Goal: Information Seeking & Learning: Learn about a topic

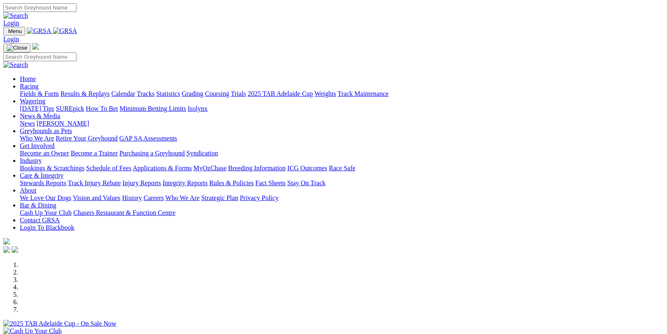
click at [36, 90] on link "Fields & Form" at bounding box center [39, 93] width 39 height 7
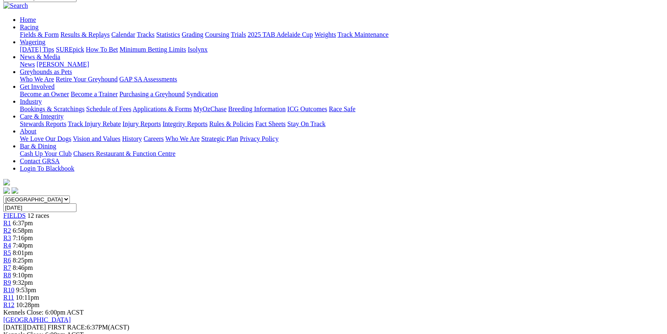
scroll to position [83, 0]
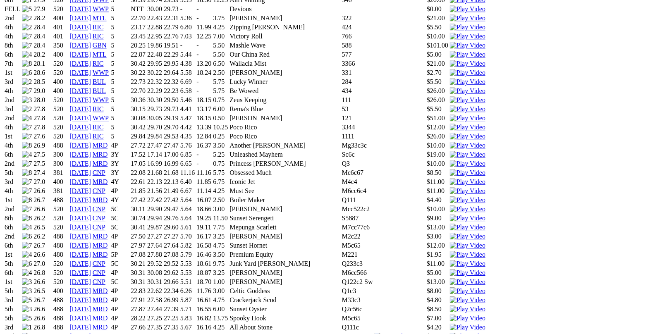
scroll to position [909, 0]
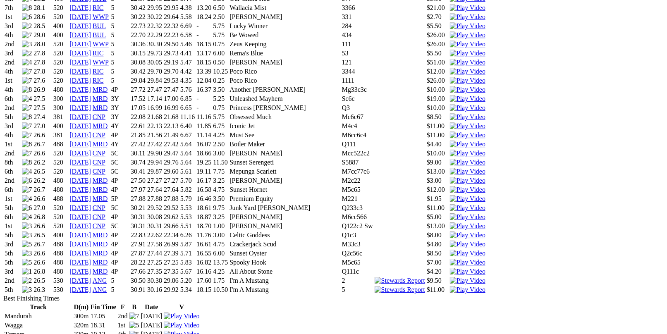
click at [455, 286] on img at bounding box center [468, 289] width 36 height 7
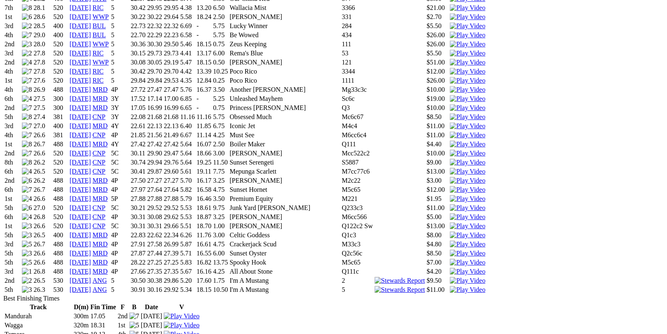
click at [455, 277] on img at bounding box center [468, 280] width 36 height 7
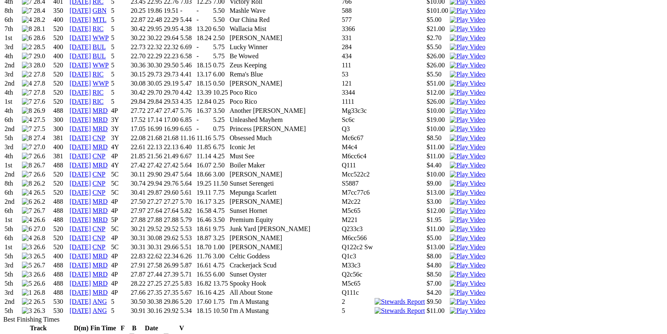
scroll to position [868, 0]
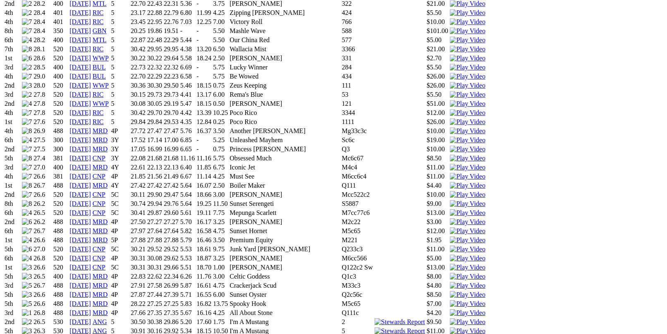
click at [455, 264] on img at bounding box center [468, 267] width 36 height 7
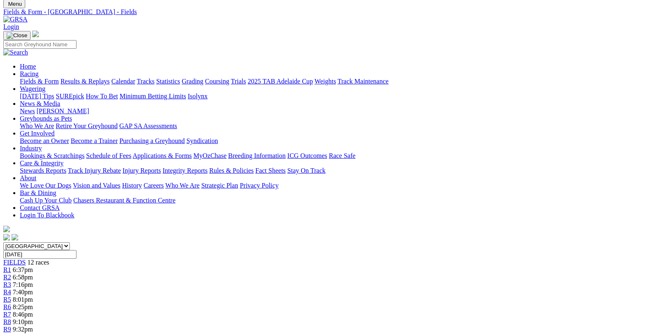
scroll to position [124, 0]
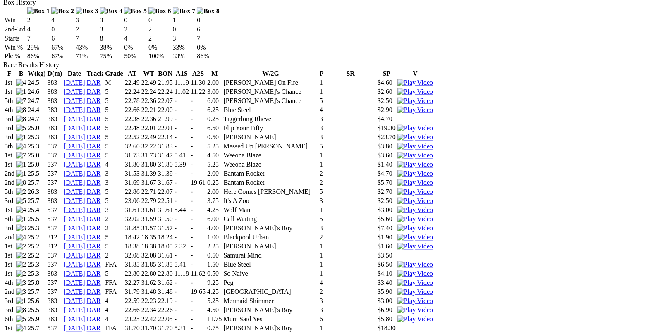
scroll to position [661, 0]
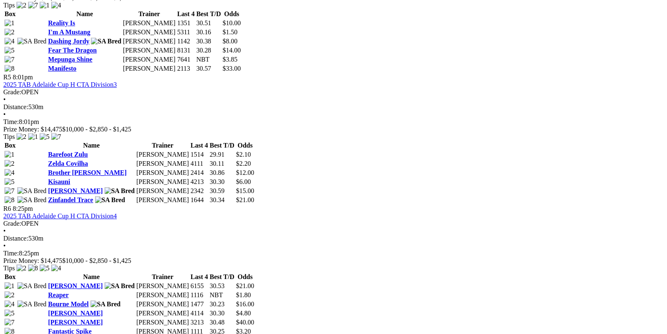
scroll to position [909, 0]
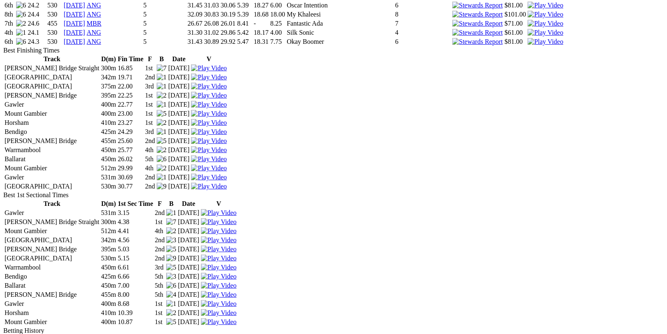
scroll to position [2108, 0]
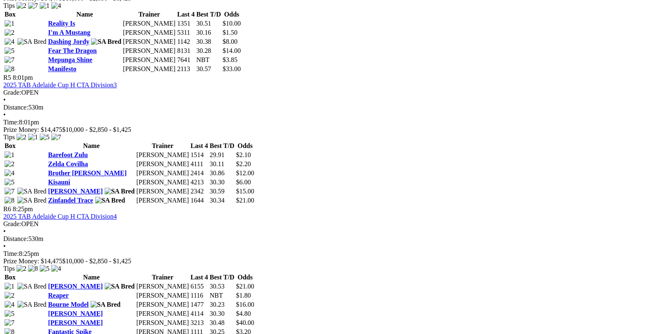
scroll to position [909, 0]
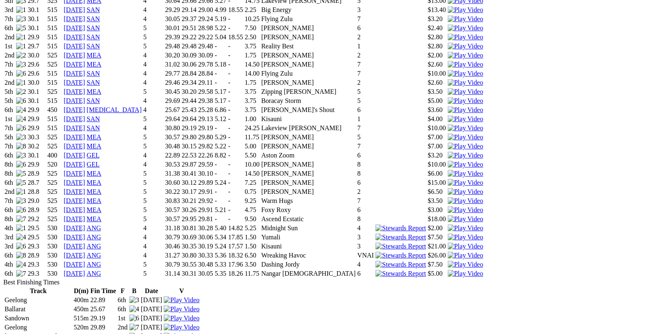
scroll to position [950, 0]
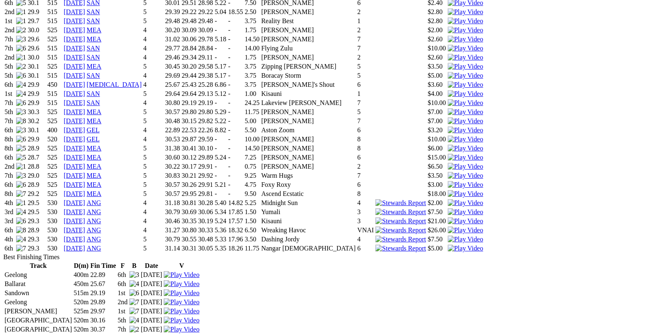
click at [456, 236] on img at bounding box center [466, 239] width 36 height 7
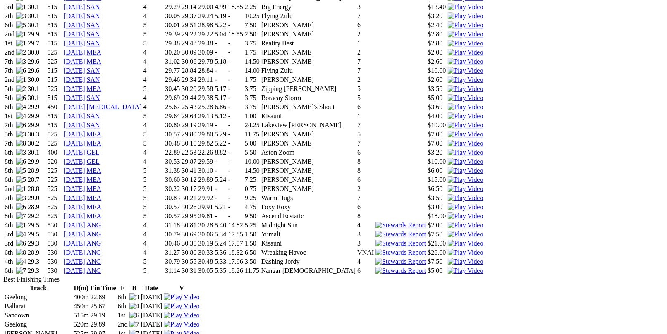
scroll to position [909, 0]
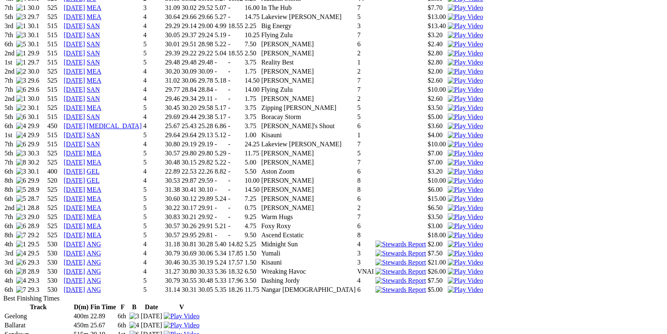
click at [455, 204] on img at bounding box center [466, 207] width 36 height 7
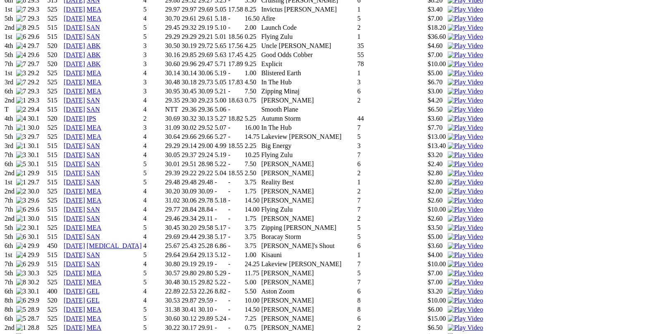
scroll to position [785, 0]
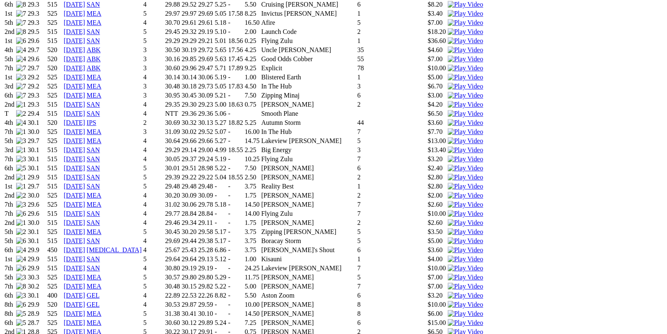
click at [457, 255] on img at bounding box center [466, 258] width 36 height 7
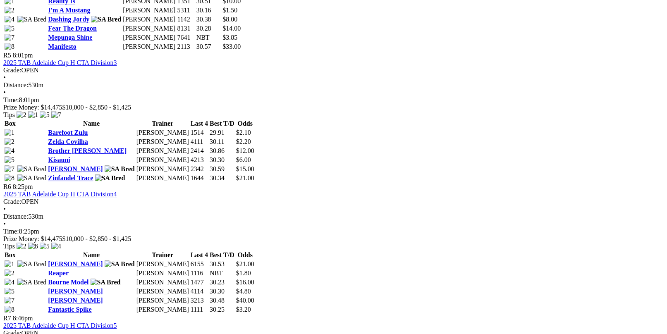
scroll to position [992, 0]
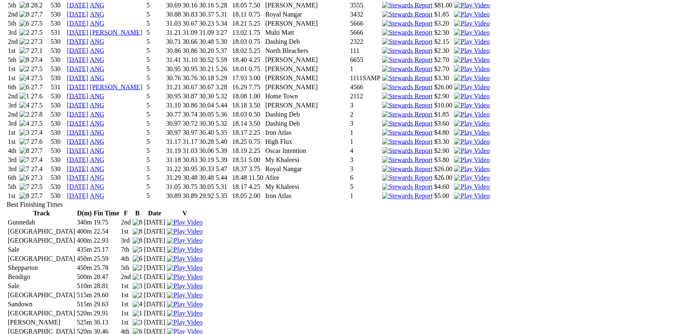
scroll to position [1901, 0]
